Goal: Task Accomplishment & Management: Use online tool/utility

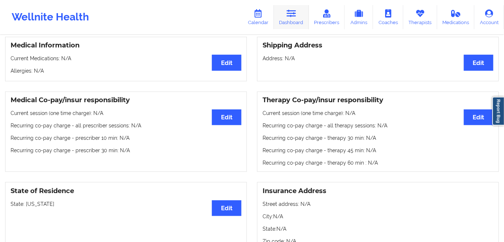
click at [287, 18] on link "Dashboard" at bounding box center [291, 17] width 35 height 24
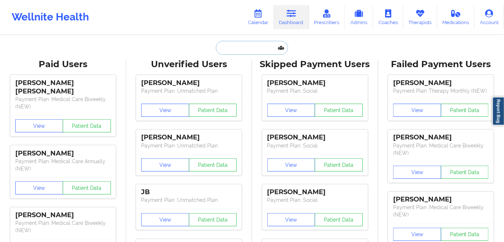
click at [247, 46] on input "text" at bounding box center [252, 48] width 72 height 14
paste input "[EMAIL_ADDRESS][DOMAIN_NAME]"
type input "[EMAIL_ADDRESS][DOMAIN_NAME]"
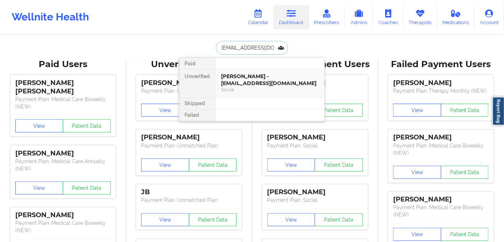
click at [244, 71] on div "[PERSON_NAME] - [EMAIL_ADDRESS][DOMAIN_NAME] Social" at bounding box center [270, 83] width 110 height 28
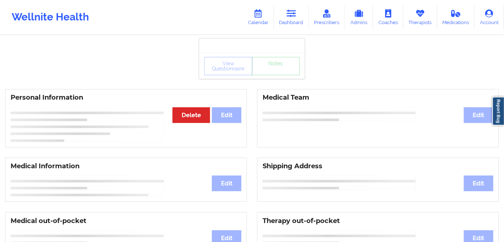
drag, startPoint x: 244, startPoint y: 71, endPoint x: 244, endPoint y: 79, distance: 8.0
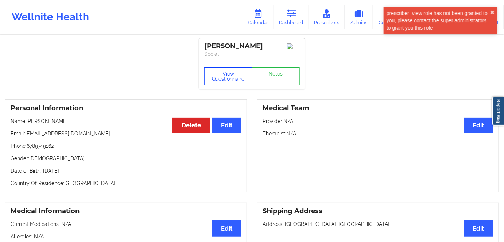
click at [236, 70] on button "View Questionnaire" at bounding box center [228, 76] width 48 height 18
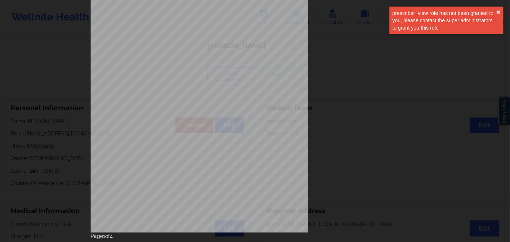
scroll to position [106, 0]
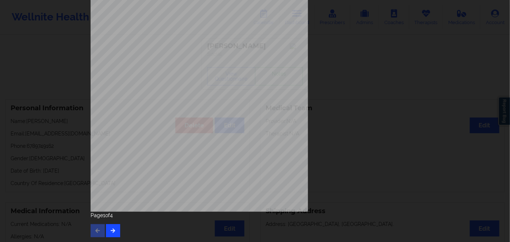
click at [117, 232] on div "Page 1 of 4" at bounding box center [255, 225] width 329 height 26
click at [112, 230] on icon "button" at bounding box center [113, 230] width 6 height 4
click at [111, 228] on icon "button" at bounding box center [113, 230] width 6 height 4
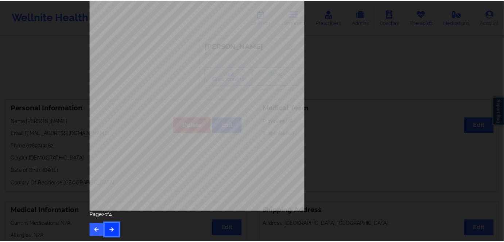
scroll to position [0, 0]
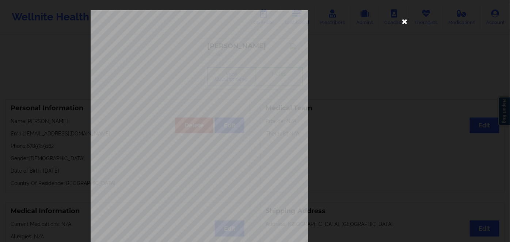
click at [405, 24] on icon at bounding box center [405, 21] width 12 height 12
